Goal: Task Accomplishment & Management: Manage account settings

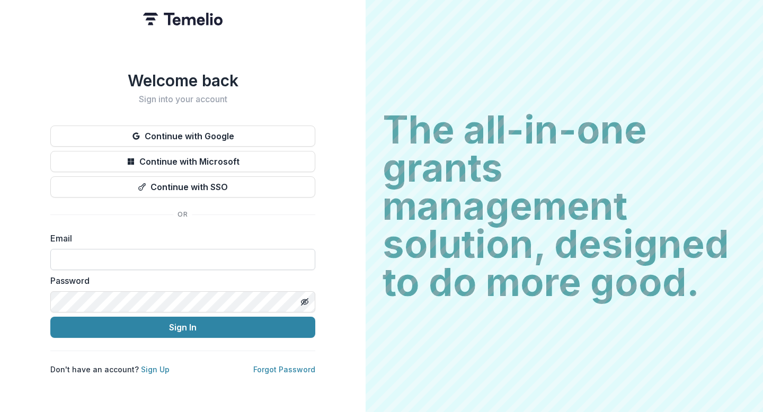
click at [243, 257] on input at bounding box center [182, 259] width 265 height 21
type input "**********"
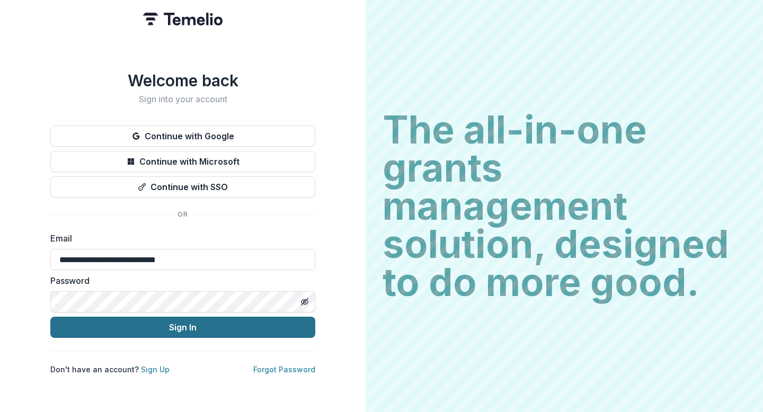
click at [194, 323] on button "Sign In" at bounding box center [182, 327] width 265 height 21
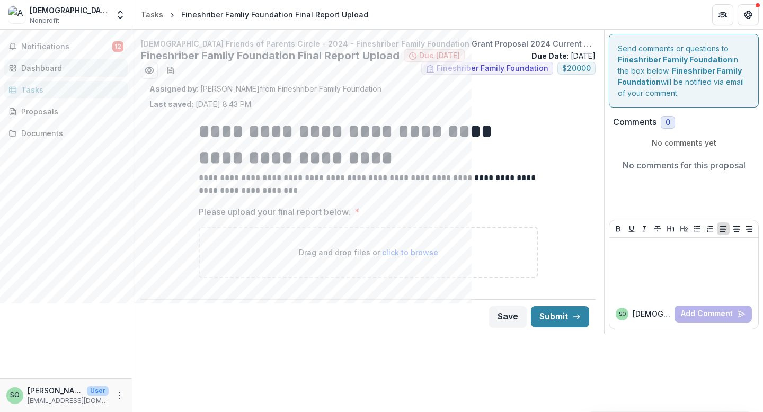
click at [54, 70] on div "Dashboard" at bounding box center [70, 67] width 98 height 11
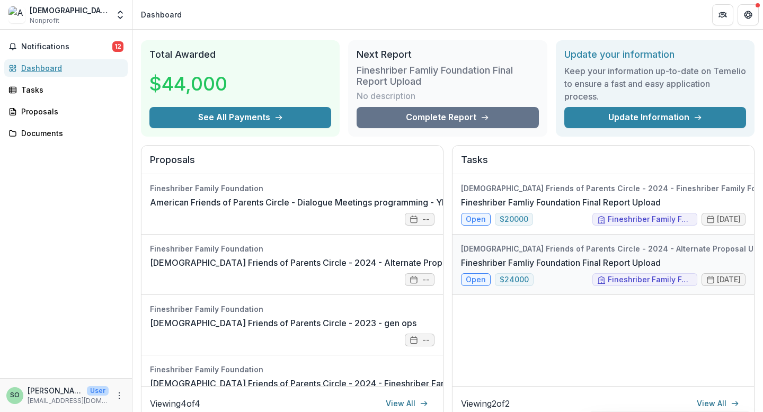
scroll to position [22, 0]
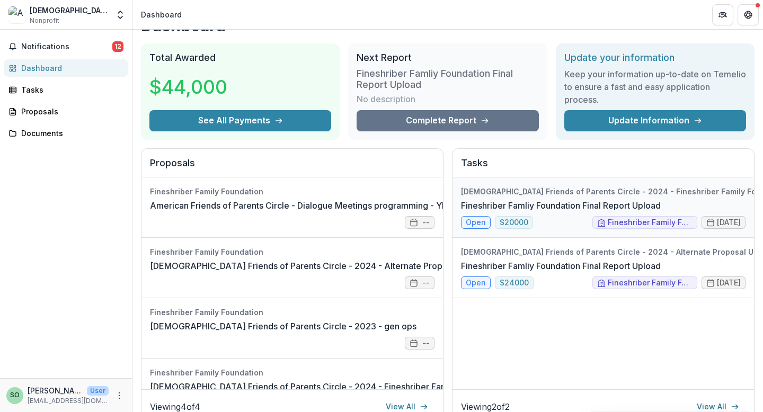
click at [623, 199] on link "Fineshriber Famliy Foundation Final Report Upload" at bounding box center [561, 205] width 200 height 13
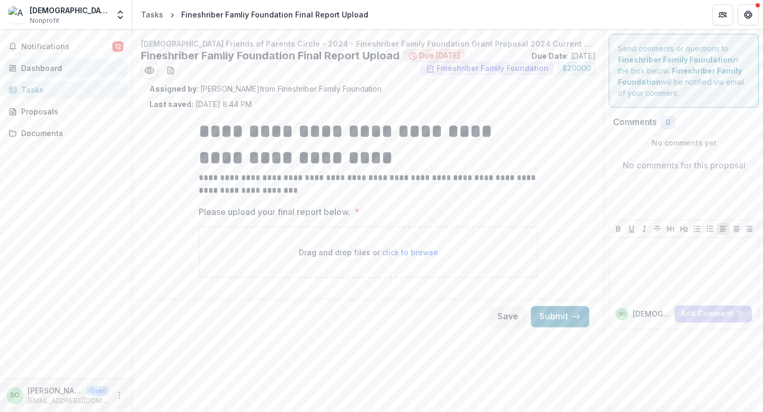
click at [33, 68] on div "Dashboard" at bounding box center [70, 67] width 98 height 11
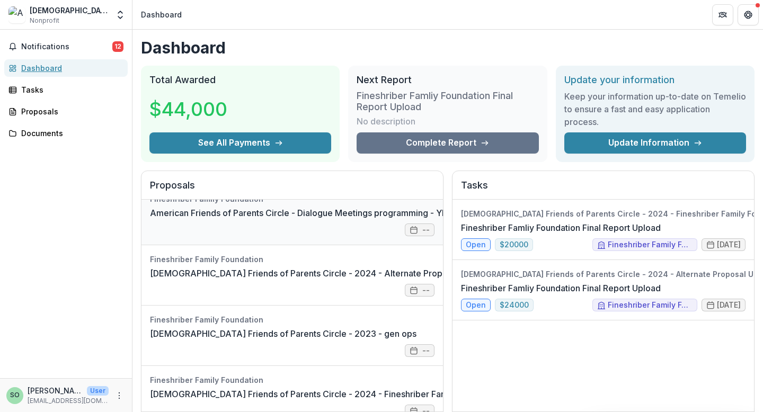
scroll to position [9, 0]
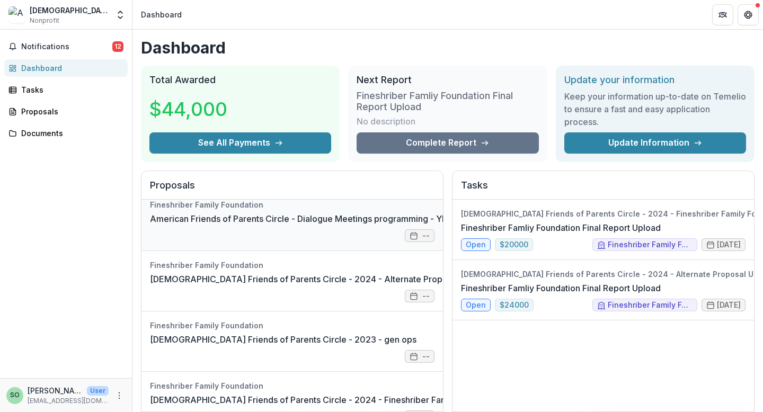
click at [226, 218] on link "American Friends of Parents Circle - Dialogue Meetings programming - YR 2022" at bounding box center [310, 218] width 321 height 13
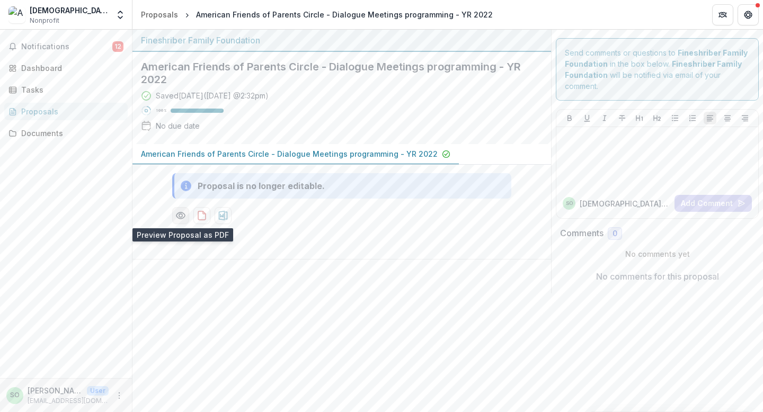
click at [185, 216] on icon "Preview 25e5614b-0b74-4ce0-82c4-49bc8106bab9-0.pdf" at bounding box center [180, 215] width 8 height 6
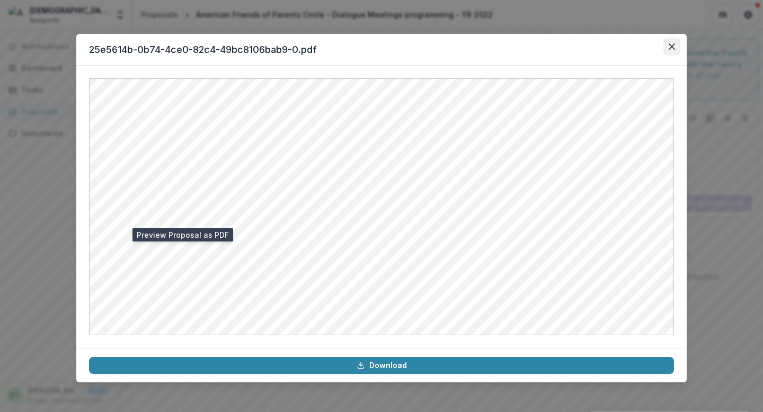
click at [679, 41] on button "Close" at bounding box center [671, 46] width 17 height 17
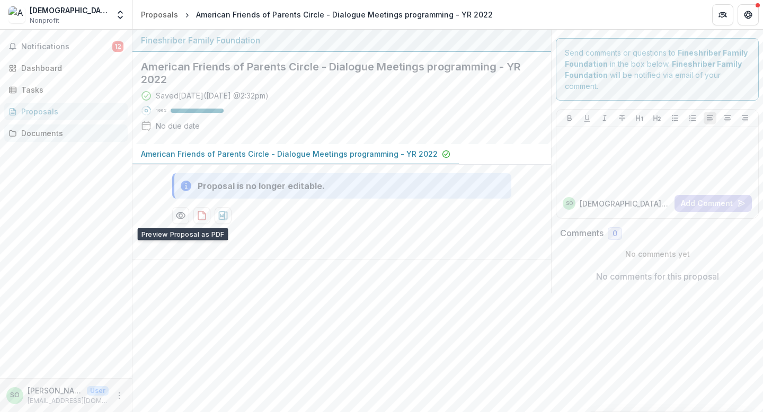
click at [23, 130] on div "Documents" at bounding box center [70, 133] width 98 height 11
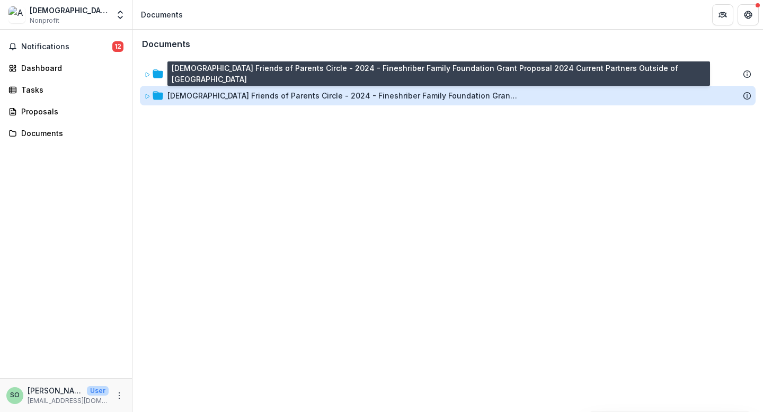
click at [267, 100] on div "[DEMOGRAPHIC_DATA] Friends of Parents Circle - 2024 - Fineshriber Family Founda…" at bounding box center [342, 95] width 350 height 11
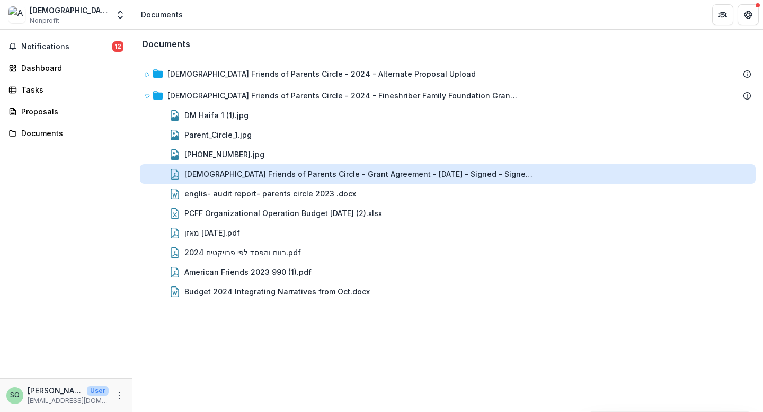
click at [265, 172] on div "[DEMOGRAPHIC_DATA] Friends of Parents Circle - Grant Agreement - [DATE] - Signe…" at bounding box center [359, 173] width 350 height 11
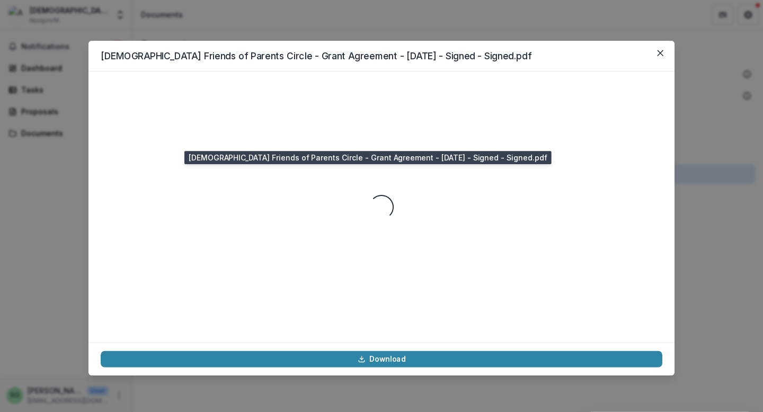
click at [265, 172] on div "Loading..." at bounding box center [381, 207] width 561 height 247
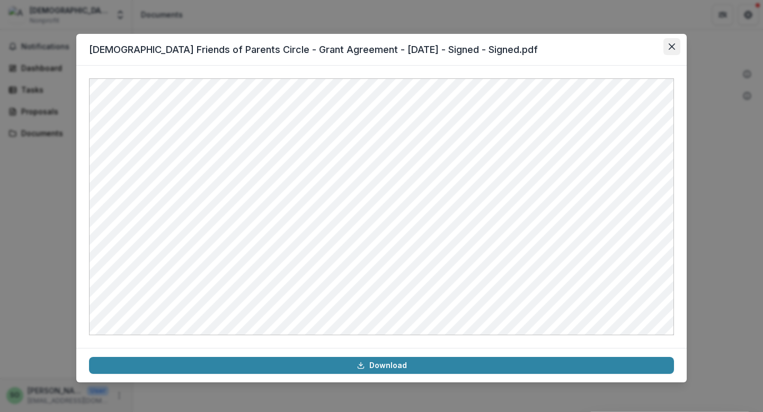
click at [671, 47] on icon "Close" at bounding box center [671, 46] width 6 height 6
